Goal: Task Accomplishment & Management: Complete application form

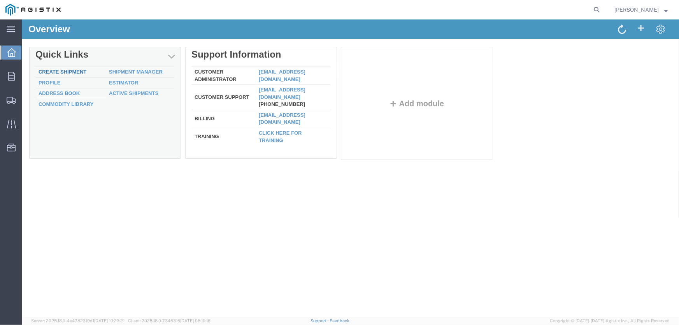
click at [49, 72] on div "Delete Quick Links Create Shipment Shipment Manager Profile Estimator Address B…" at bounding box center [349, 104] width 641 height 117
click at [46, 70] on link "Create Shipment" at bounding box center [63, 71] width 48 height 6
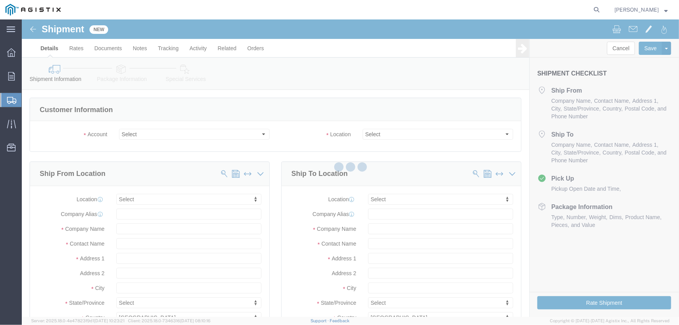
select select
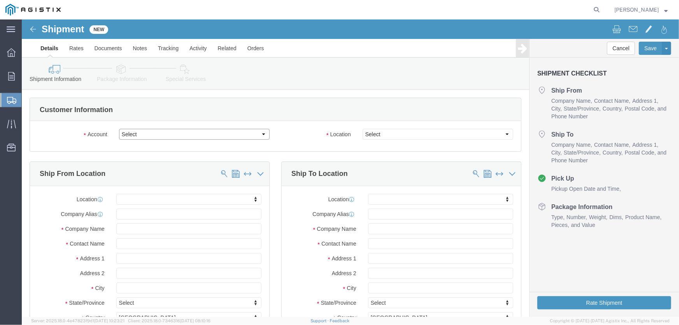
click select "Select MRC Global ([PERSON_NAME] Corp) PG&E"
select select "9596"
click select "Select MRC Global ([PERSON_NAME] Corp) PG&E"
select select "PURCHORD"
select select
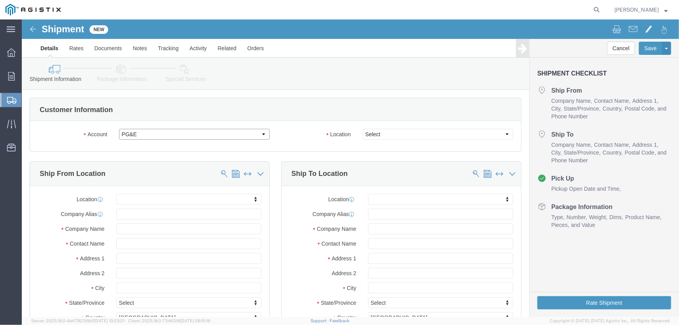
select select
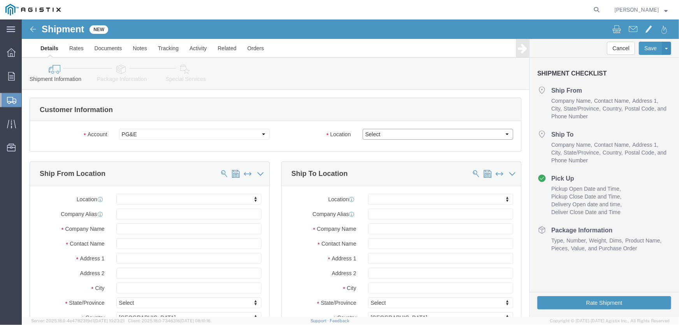
click select "Select"
select select "23082"
click select "Select All Others [GEOGRAPHIC_DATA] [GEOGRAPHIC_DATA] [GEOGRAPHIC_DATA] [GEOGRA…"
click input "text"
type input "MRC GLOBAL #172"
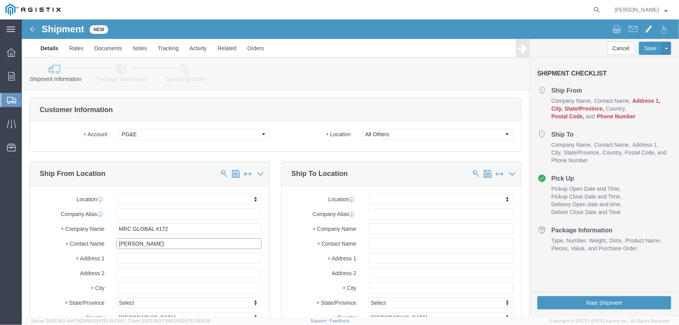
type input "[PERSON_NAME]"
type input "[STREET_ADDRESS]"
select select
type input "L"
type input "La Porte"
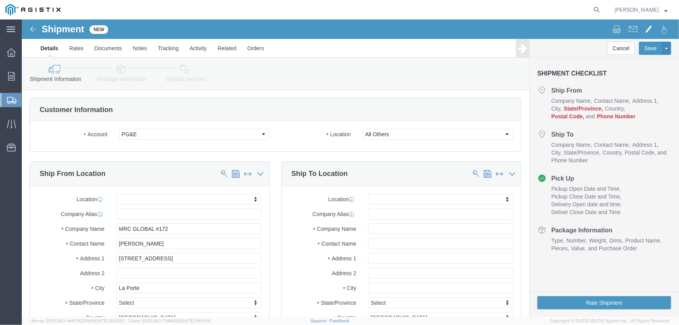
select select
type input "t"
type input "tex"
select select
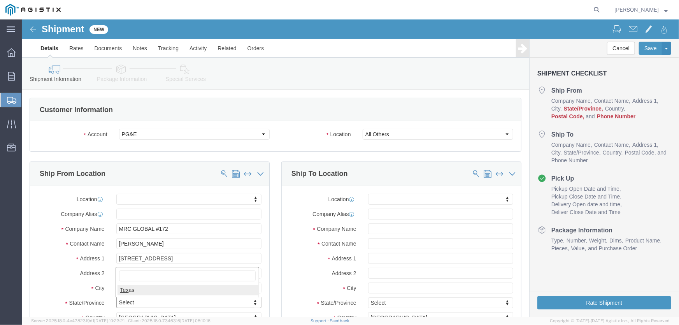
select select "[GEOGRAPHIC_DATA]"
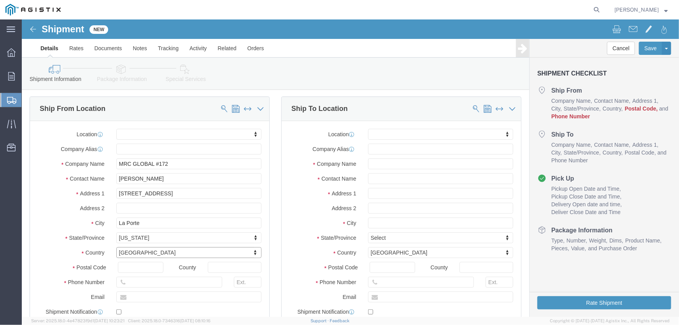
scroll to position [70, 0]
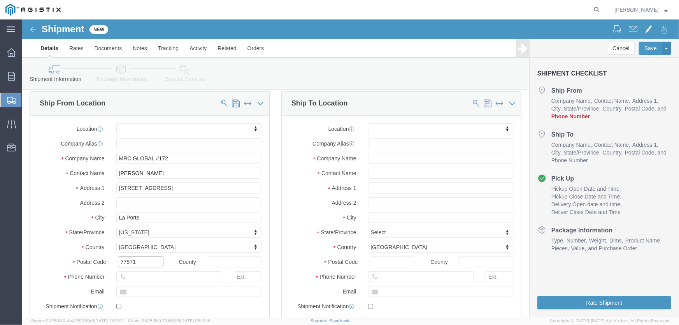
type input "77571"
select select
type input "[PHONE_NUMBER]"
type input "[PERSON_NAME][EMAIL_ADDRESS][PERSON_NAME][DOMAIN_NAME]"
checkbox input "true"
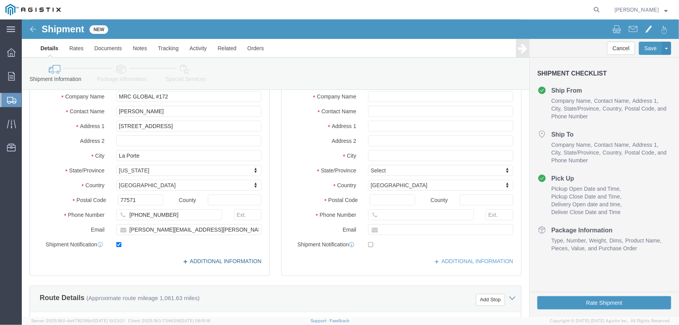
scroll to position [119, 0]
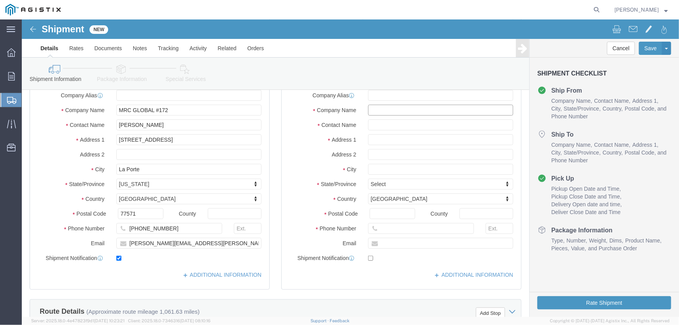
click input "text"
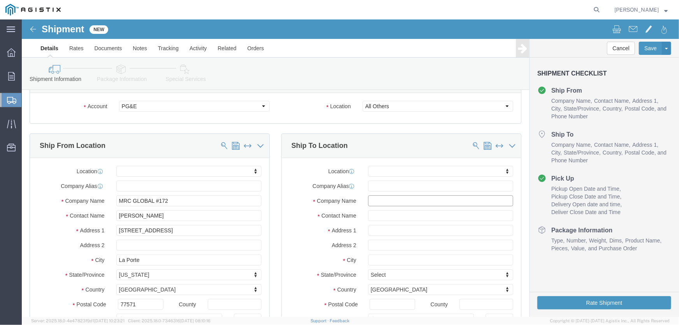
scroll to position [12, 0]
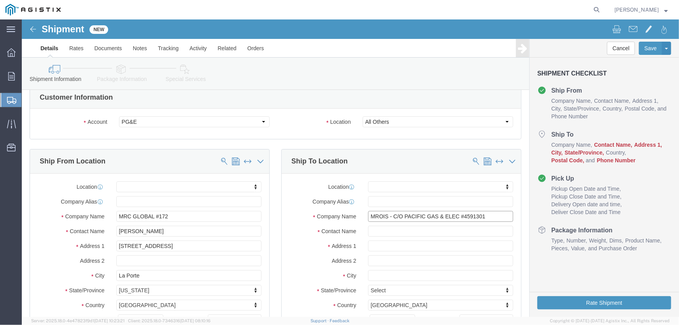
type input "MROIS - C/O PACIFIC GAS & ELEC #4591301"
type input "[PERSON_NAME]"
type input "[STREET_ADDRESS]"
select select
type input "[STREET_ADDRESS][PERSON_NAME]"
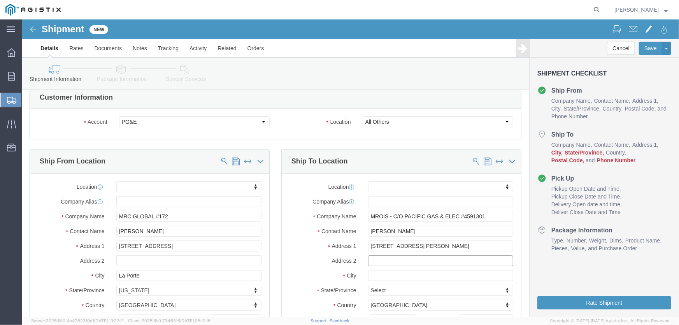
select select
type input "Stockton"
select select
type input "c"
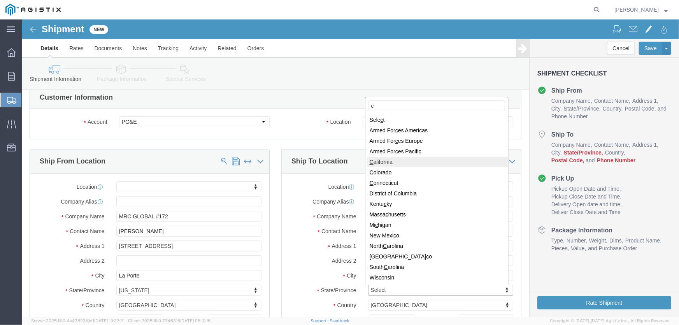
select select
select select "CA"
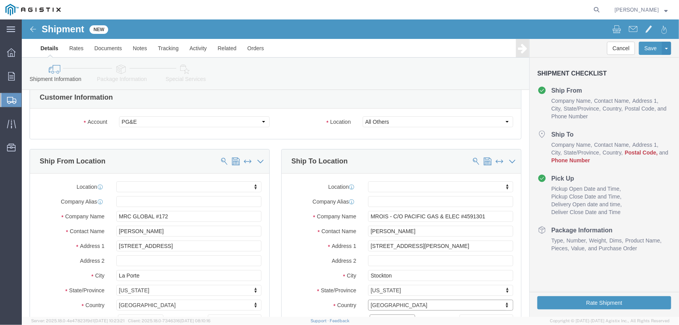
scroll to position [20, 0]
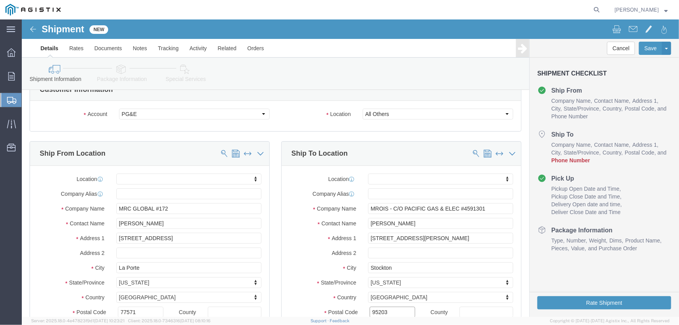
type input "95203"
select select
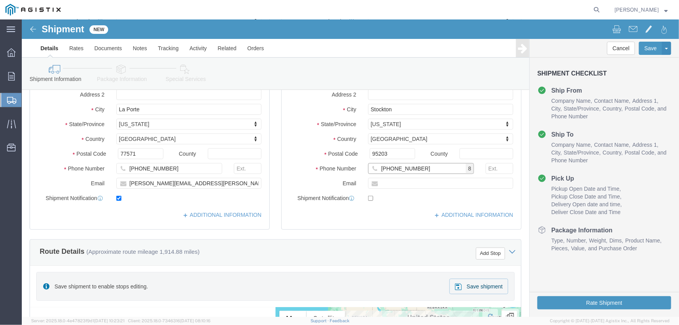
type input "[PHONE_NUMBER]"
type input "[EMAIL_ADDRESS][DOMAIN_NAME]"
checkbox input "true"
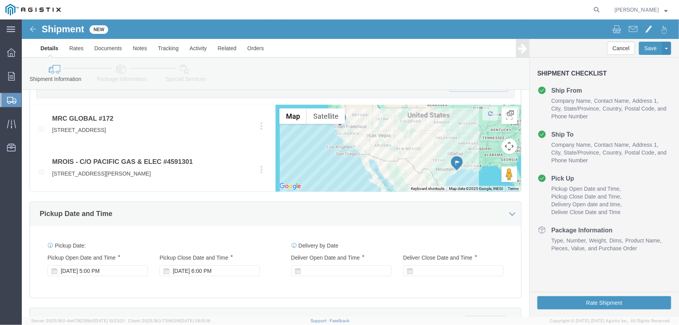
scroll to position [391, 0]
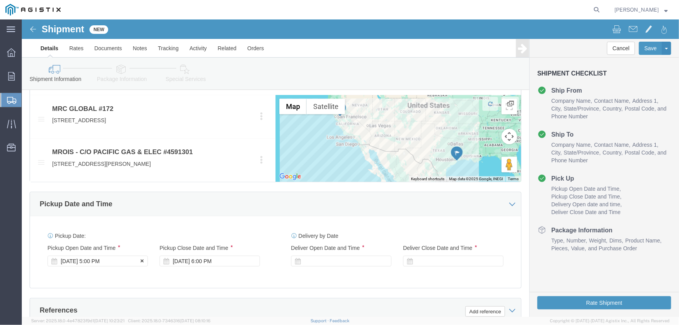
click div "[DATE] 5:00 PM"
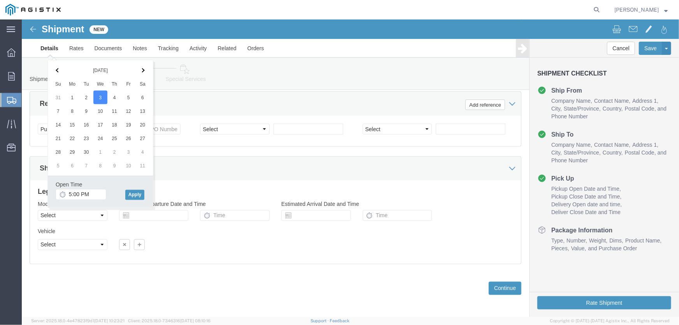
click icon
click input "5:00 PM"
type input "7:00 AM"
click button "Apply"
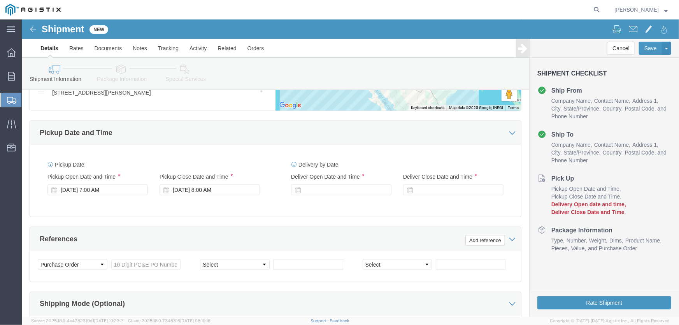
scroll to position [420, 0]
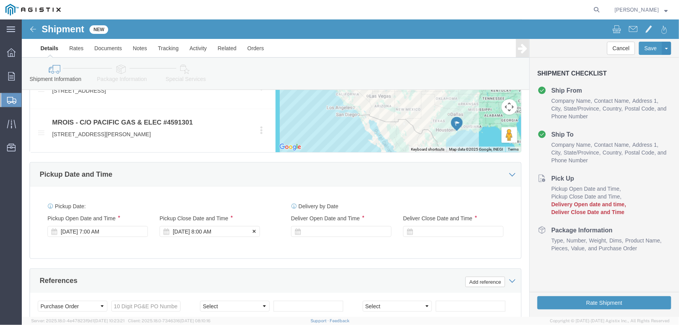
click div "[DATE] 8:00 AM"
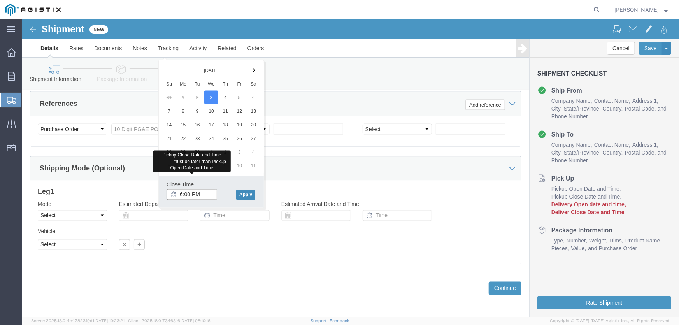
type input "6:00 PM"
click button "Apply"
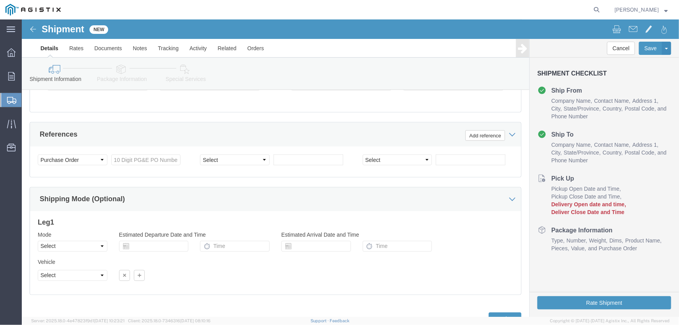
scroll to position [526, 0]
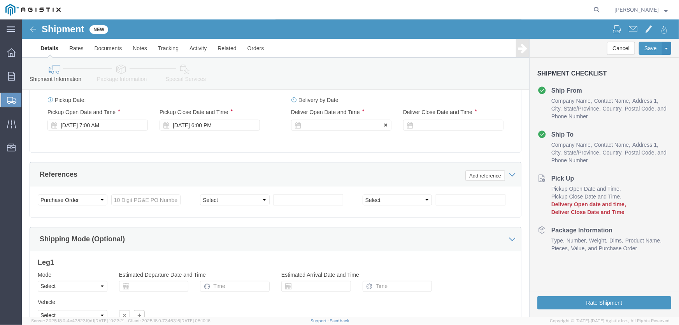
click div
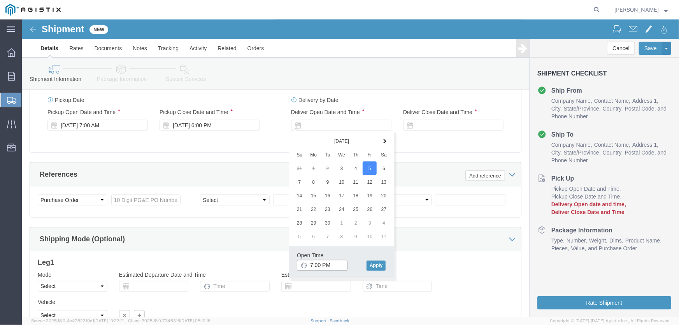
click input "7:00 PM"
type input "6:30 AM"
click button "Apply"
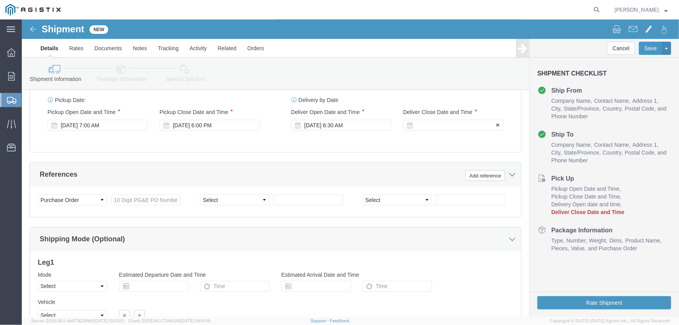
click div
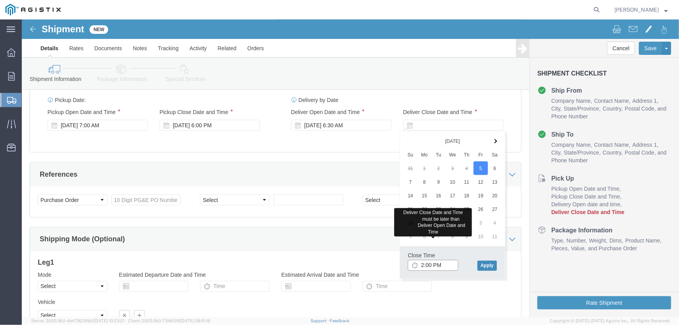
type input "2:00 PM"
click button "Apply"
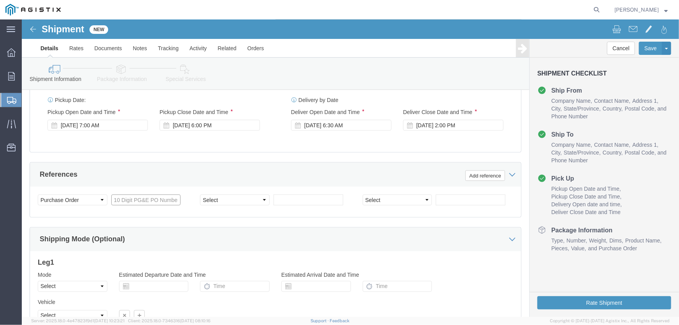
click input "text"
type input "3501417698"
select select "SALEORDR"
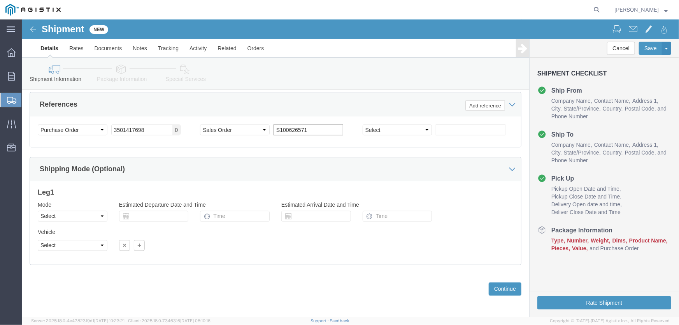
scroll to position [597, 0]
type input "S100626571"
click button "Continue"
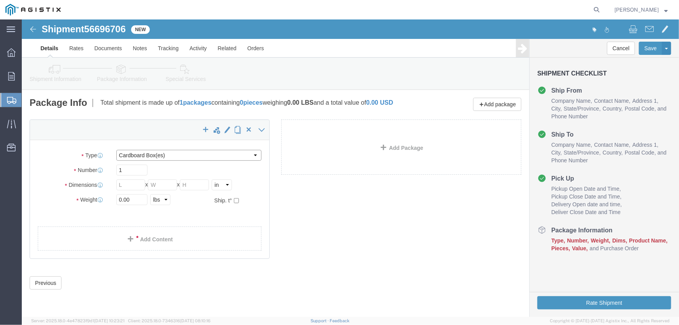
click select "Select Bulk Bundle(s) Cardboard Box(es) Carton(s) Crate(s) Drum(s) (Fiberboard)…"
click input "text"
click select "Select Bulk Bundle(s) Cardboard Box(es) Carton(s) Crate(s) Drum(s) (Fiberboard)…"
select select "ROLL"
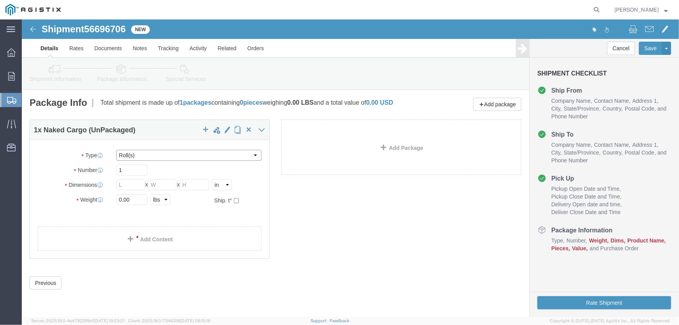
click select "Select Bulk Bundle(s) Cardboard Box(es) Carton(s) Crate(s) Drum(s) (Fiberboard)…"
click input "text"
click select "Select cm ft in"
select select "FT"
click select "Select cm ft in"
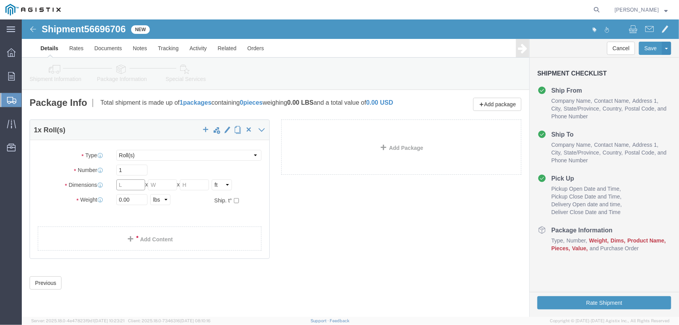
click input "text"
type input "1/4"
type input "20"
type input "3"
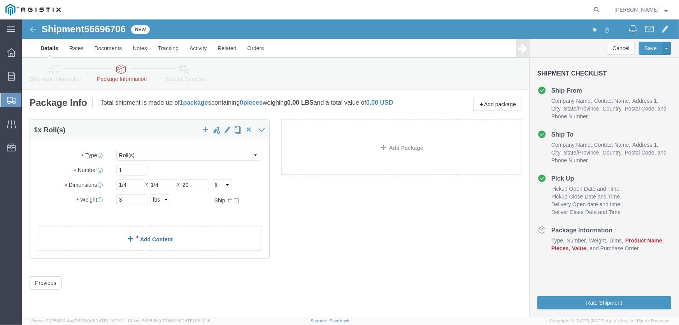
click link "Add Content"
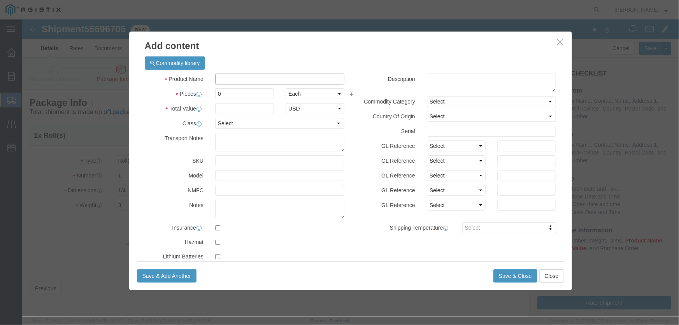
click input "text"
paste input "1/4 .049 BR ANNEAL T304/304L SS SMLS TUBING 20 U/L A269/A213"
type input "1/4 .049 BR ANNEAL T304/304L SS SMLS TUBING 20 U/L A269/A213"
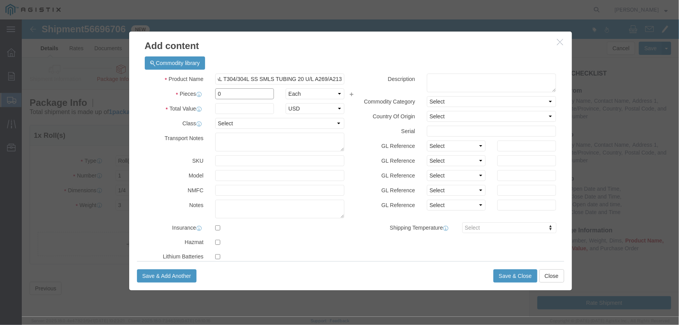
scroll to position [0, 0]
drag, startPoint x: 204, startPoint y: 75, endPoint x: 184, endPoint y: 72, distance: 20.0
click div "0"
type input "20"
click select "Select Bag Barrels 100Board Feet Bottle Box Blister Pack Carats Can Capsule Car…"
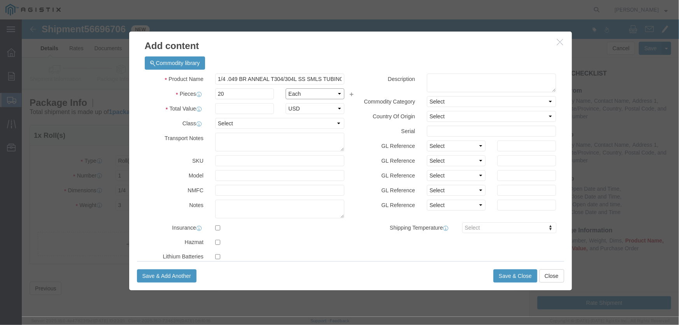
select select "FT"
click select "Select Bag Barrels 100Board Feet Bottle Box Blister Pack Carats Can Capsule Car…"
click input "text"
type input "1412"
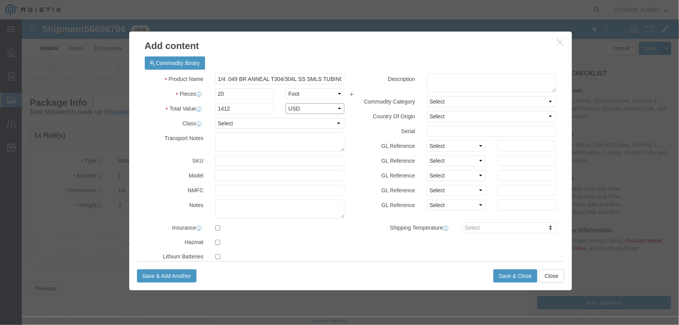
select select "USD"
click select "Select 50 55 60 65 70 85 92.5 100 125 175 250 300 400"
select select "50"
click select "Select 50 55 60 65 70 85 92.5 100 125 175 250 300 400"
click textarea
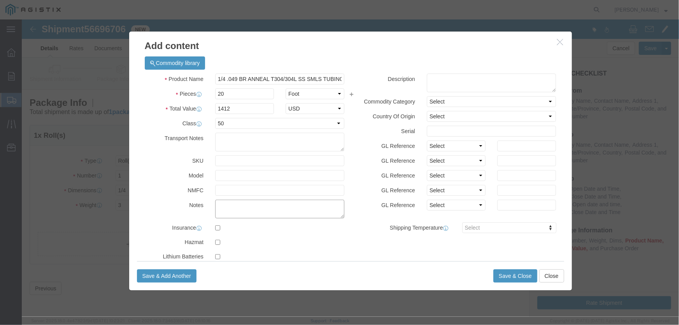
click textarea
paste textarea "M010428"
type textarea "M010428"
click button "Save & Close"
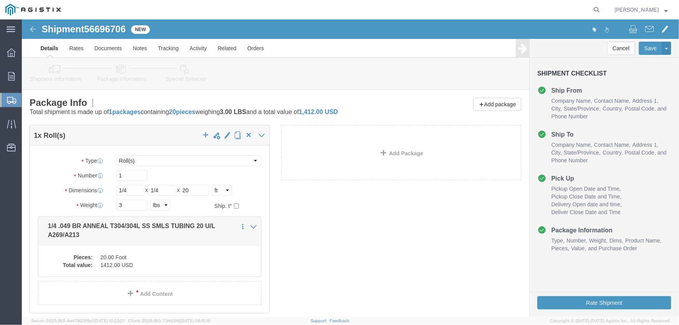
click link "Details"
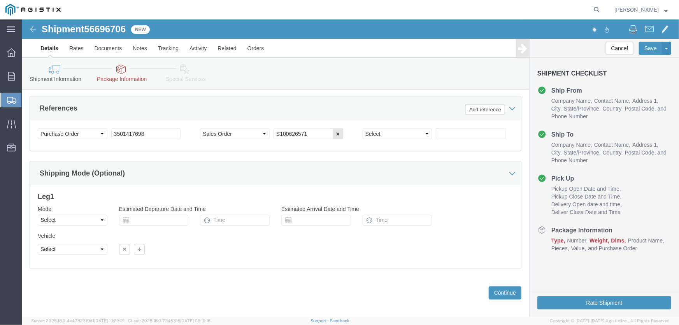
scroll to position [556, 0]
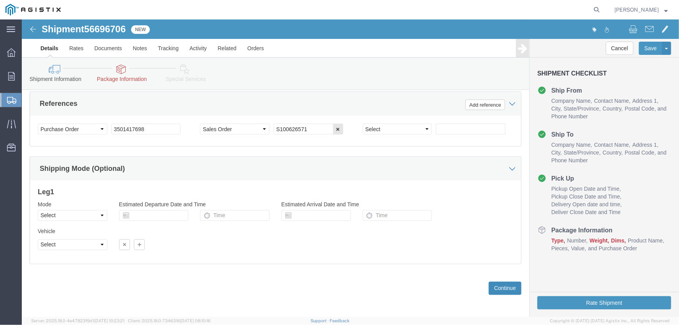
click button "Continue"
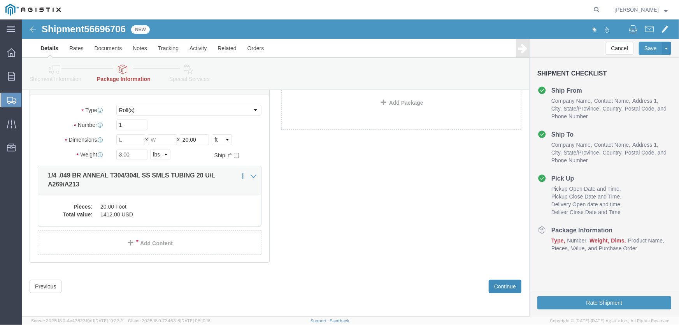
scroll to position [5, 0]
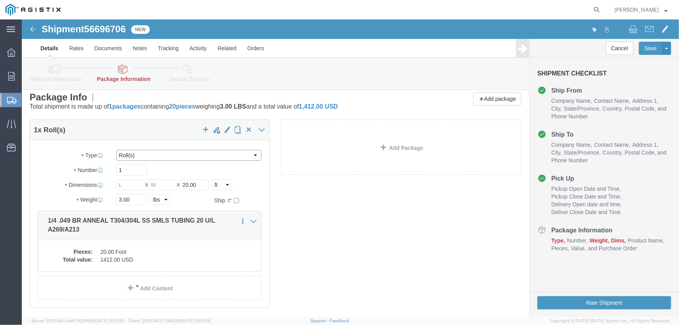
click select "Select Bulk Bundle(s) Cardboard Box(es) Carton(s) Crate(s) Drum(s) (Fiberboard)…"
click input "text"
type input "0.25"
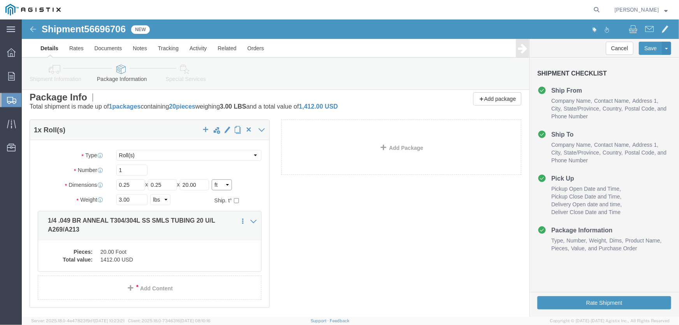
click select "Select cm ft in"
select select "IN"
click select "Select cm ft in"
type input "3.00"
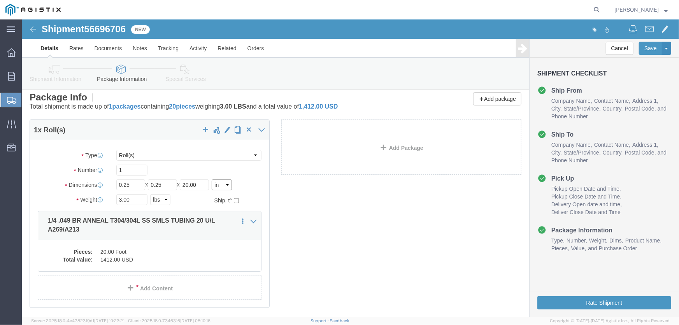
type input "240.00"
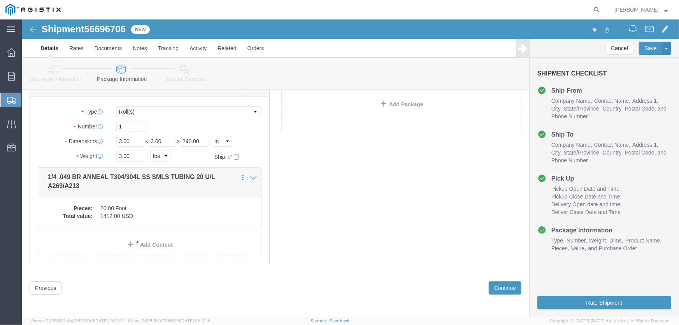
scroll to position [50, 0]
click button "Continue"
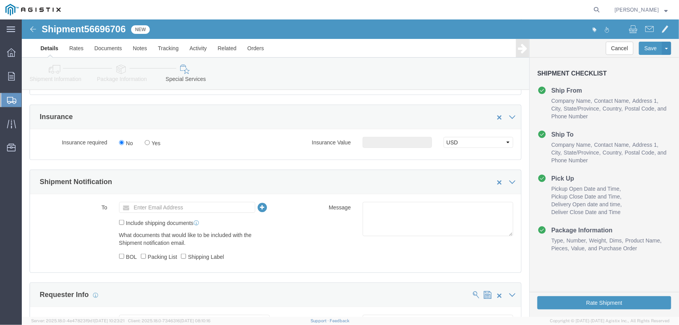
scroll to position [333, 0]
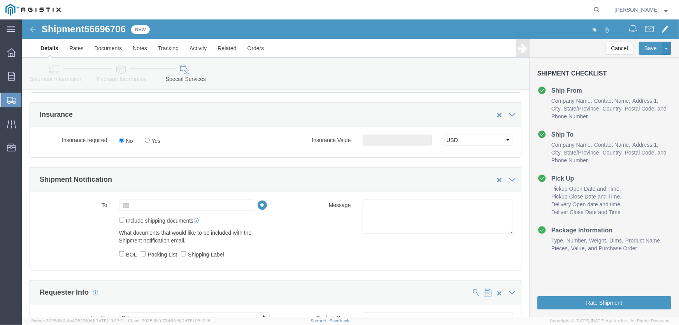
click input "text"
type input "[DOMAIN_NAME][EMAIL_ADDRESS][DOMAIN_NAME]"
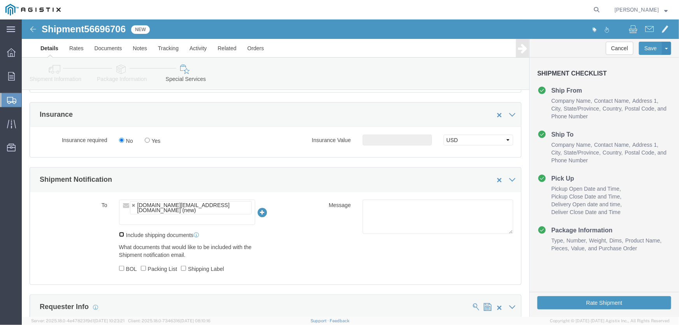
click input "Include shipping documents"
checkbox input "true"
drag, startPoint x: 100, startPoint y: 237, endPoint x: 119, endPoint y: 245, distance: 21.2
click label "BOL"
click input "BOL"
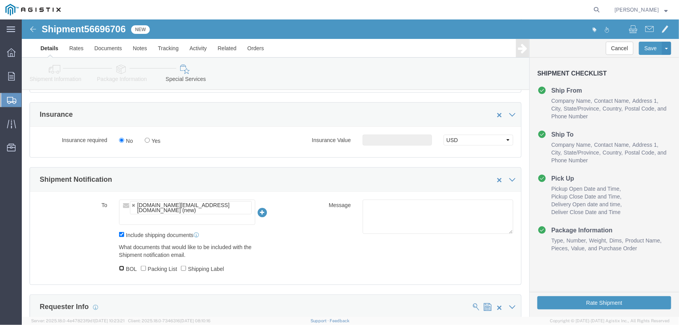
checkbox input "true"
click label "Packing List"
click input "Packing List"
checkbox input "true"
click input "Shipping Label"
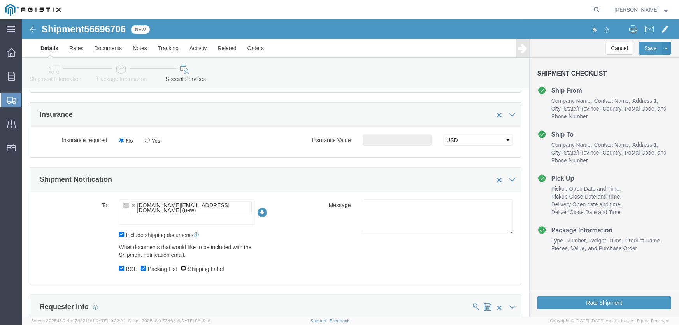
checkbox input "true"
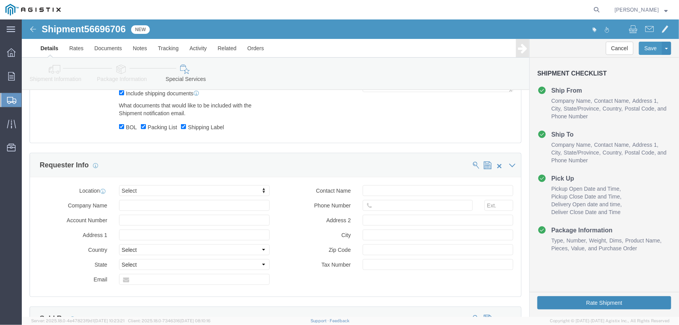
click button "Rate Shipment"
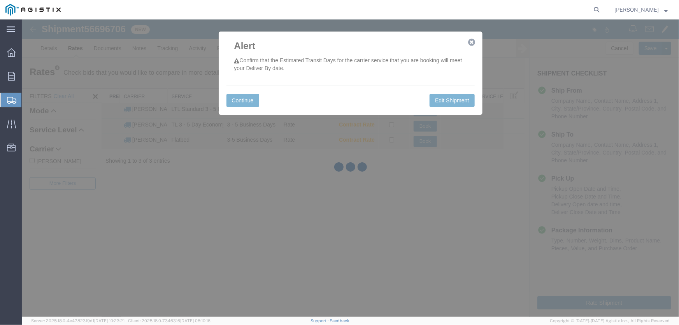
scroll to position [0, 0]
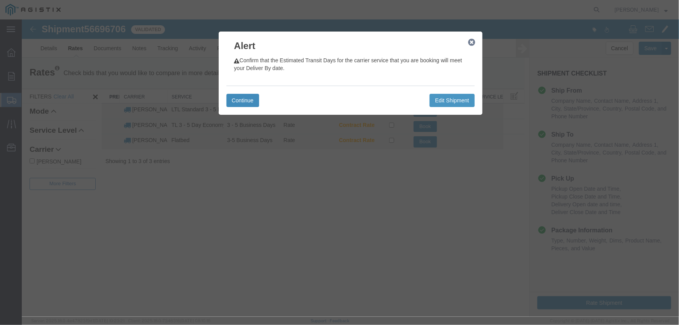
click at [241, 100] on button "Continue" at bounding box center [242, 99] width 33 height 13
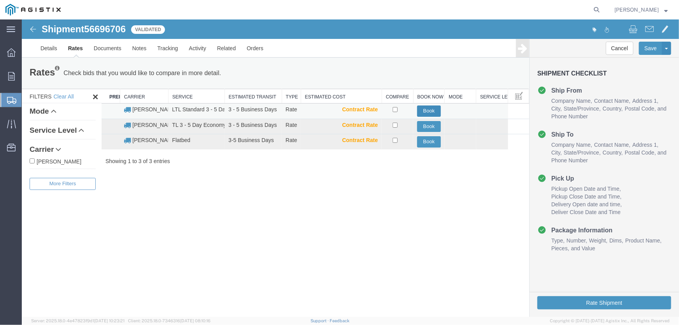
click at [427, 110] on button "Book" at bounding box center [429, 110] width 24 height 11
